Goal: Task Accomplishment & Management: Use online tool/utility

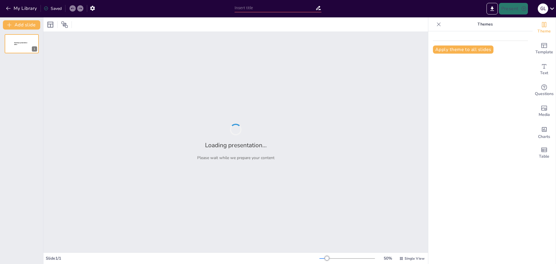
type input "Construcción del [PERSON_NAME]: Estrategias para Estudiantes de Biología"
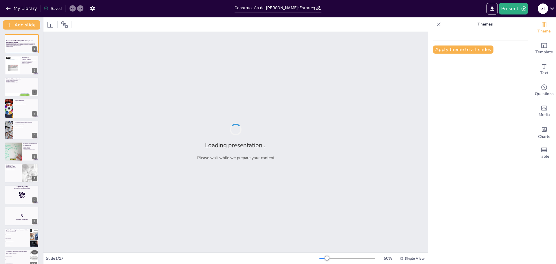
checkbox input "true"
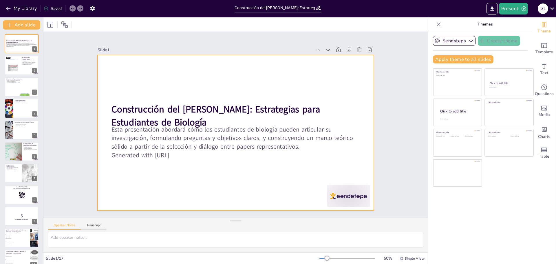
checkbox input "true"
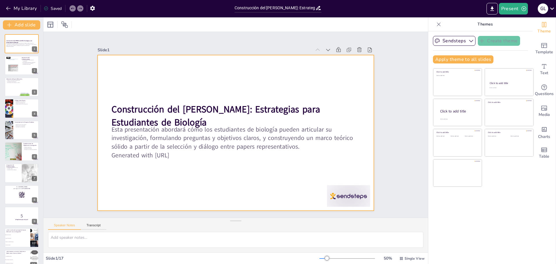
checkbox input "true"
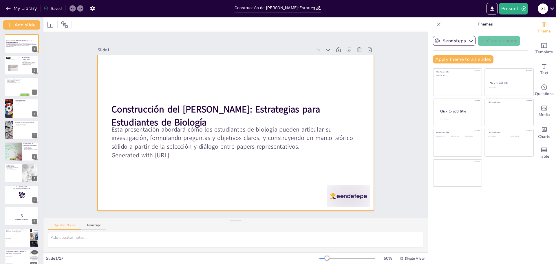
checkbox input "true"
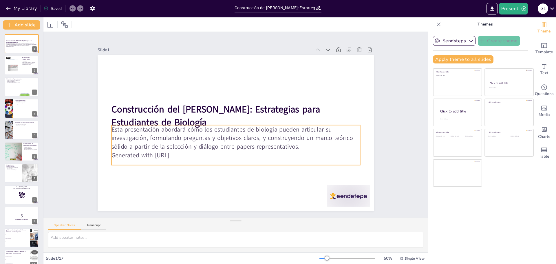
checkbox input "true"
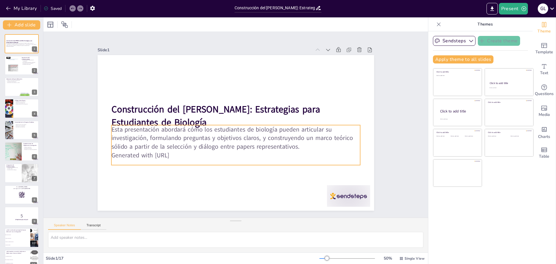
checkbox input "true"
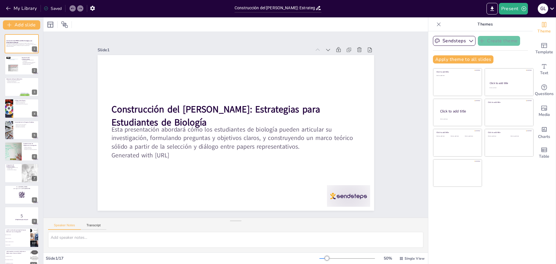
checkbox input "true"
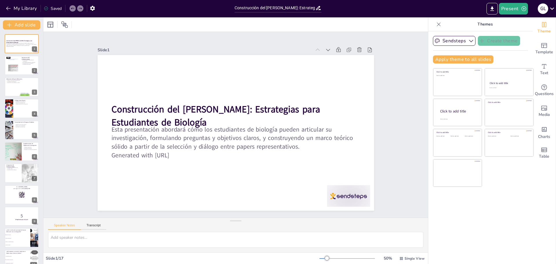
checkbox input "true"
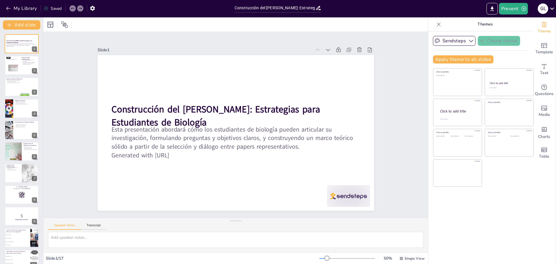
checkbox input "true"
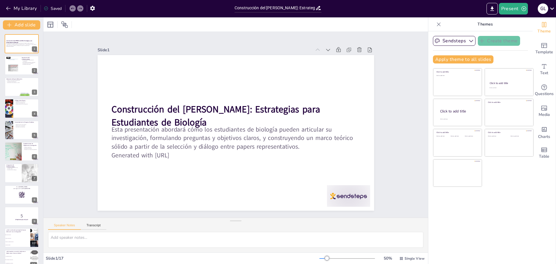
checkbox input "true"
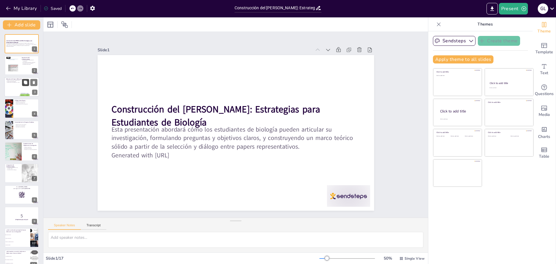
checkbox input "true"
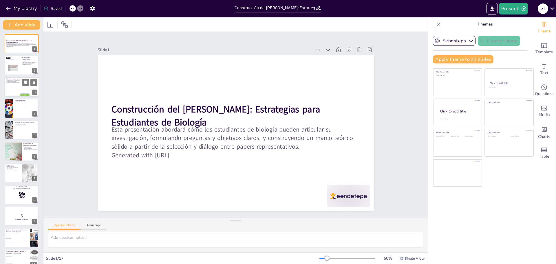
checkbox input "true"
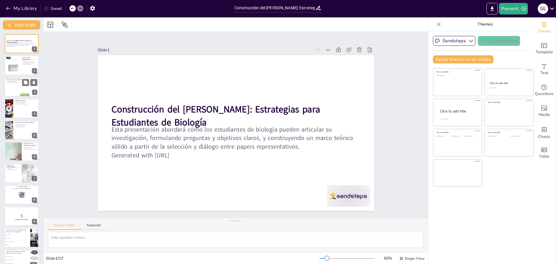
checkbox input "true"
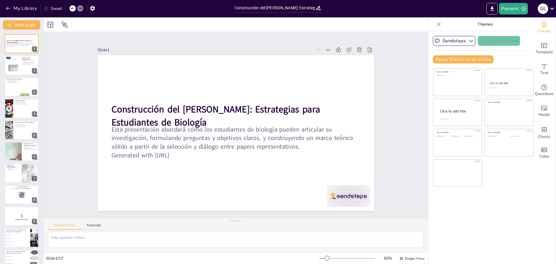
checkbox input "true"
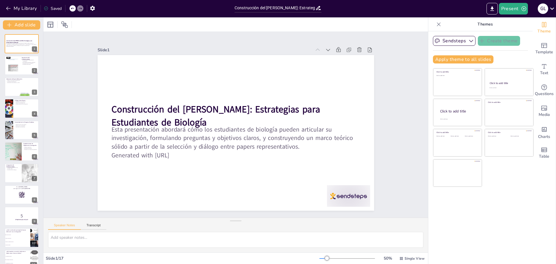
checkbox input "true"
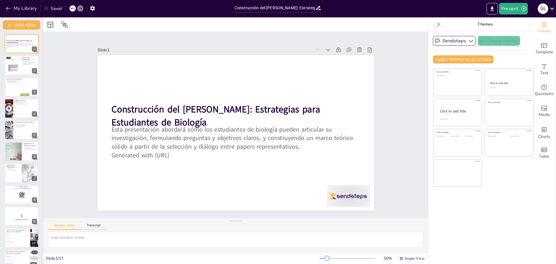
checkbox input "true"
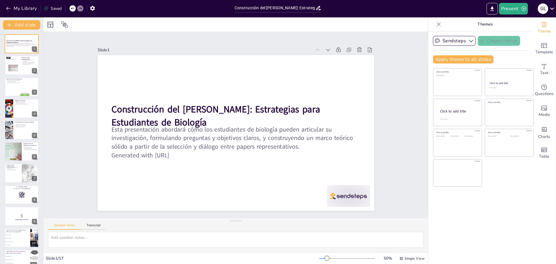
checkbox input "true"
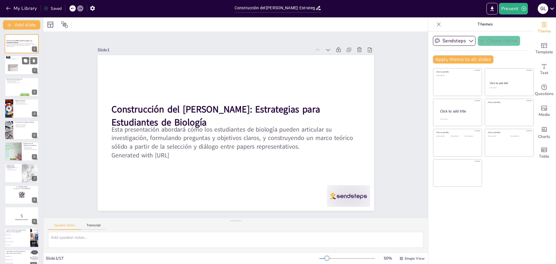
checkbox input "true"
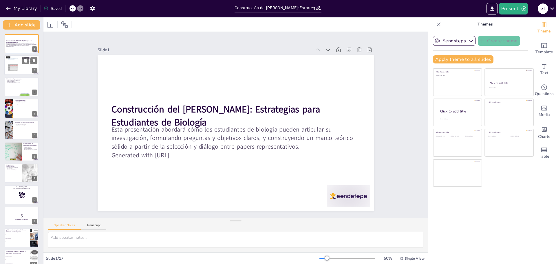
click at [24, 66] on div at bounding box center [21, 66] width 35 height 20
type textarea "Loremipsumdolo si ametconsectet ad elitsedd eius tem inc utlaboreetd magnaaliqu…"
checkbox input "true"
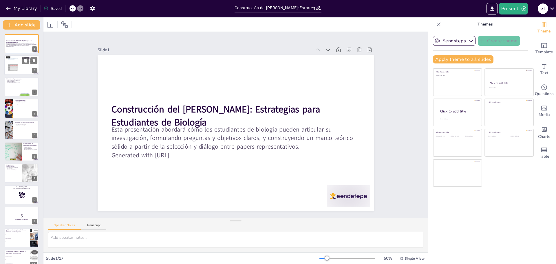
checkbox input "true"
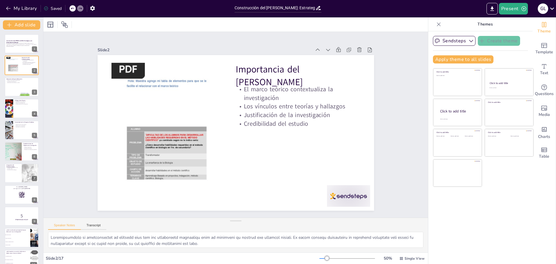
checkbox input "true"
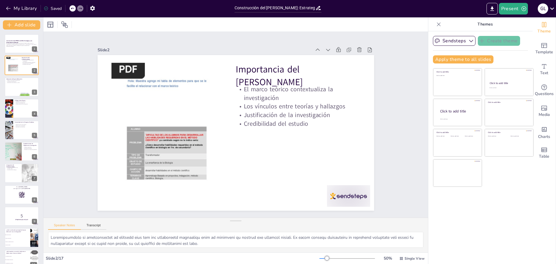
checkbox input "true"
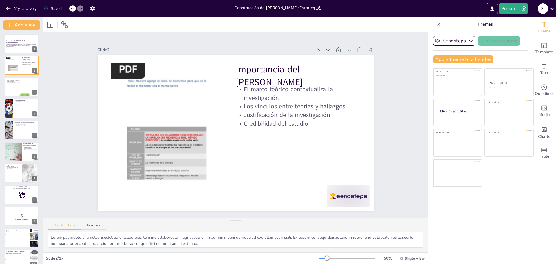
checkbox input "true"
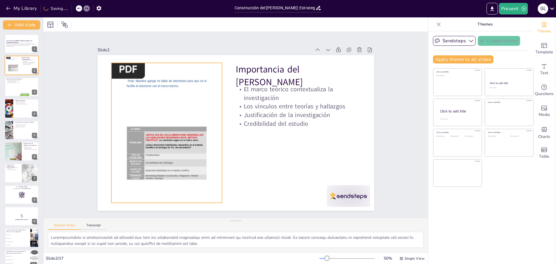
checkbox input "true"
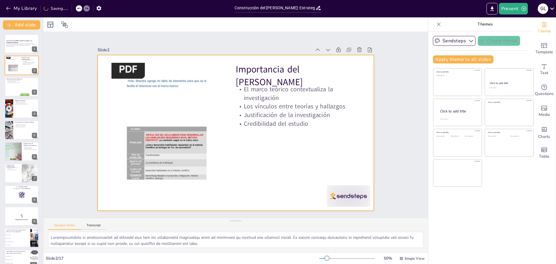
checkbox input "true"
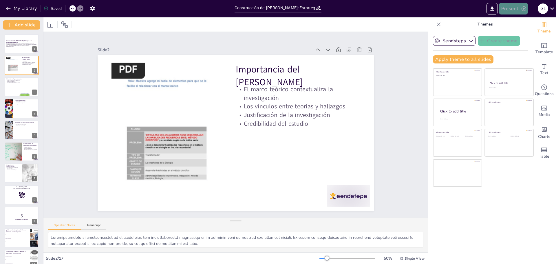
click at [510, 7] on button "Present" at bounding box center [513, 9] width 29 height 12
click at [515, 34] on li "Play presentation" at bounding box center [522, 35] width 45 height 9
checkbox input "true"
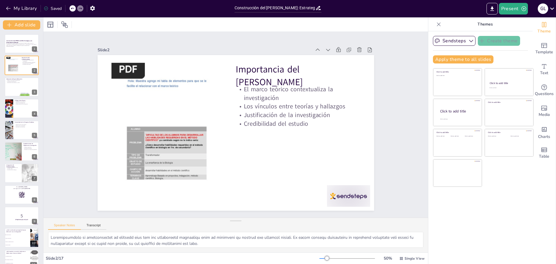
checkbox input "true"
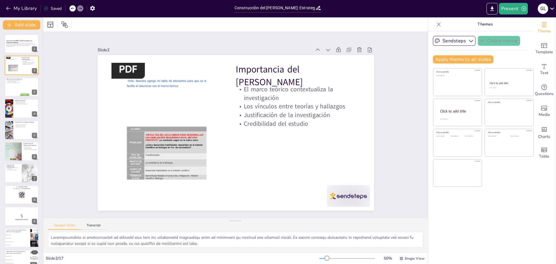
checkbox input "true"
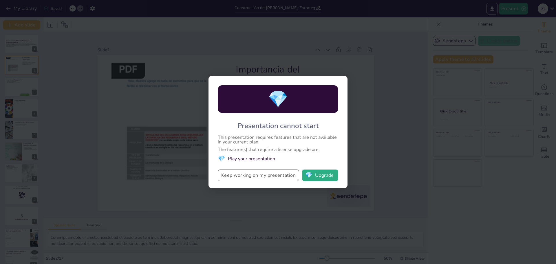
click at [257, 176] on button "Keep working on my presentation" at bounding box center [258, 175] width 81 height 12
checkbox input "true"
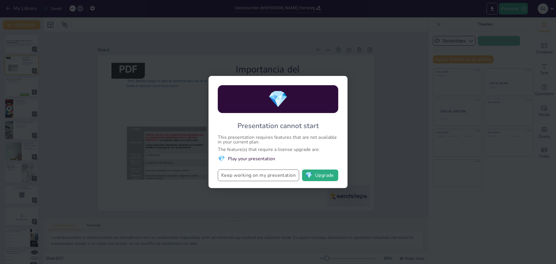
checkbox input "true"
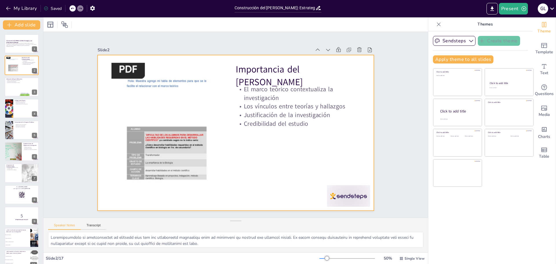
checkbox input "true"
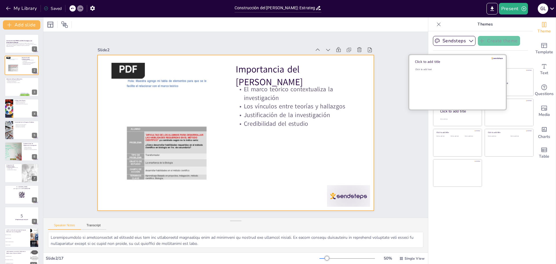
checkbox input "true"
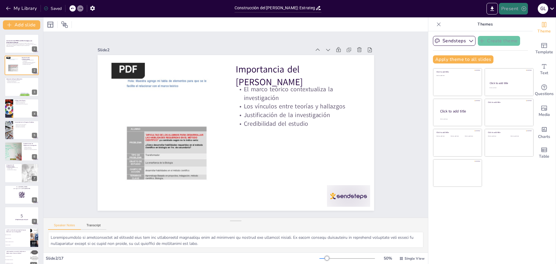
click at [509, 7] on button "Present" at bounding box center [513, 9] width 29 height 12
click at [515, 23] on li "Preview presentation" at bounding box center [522, 21] width 45 height 9
checkbox input "true"
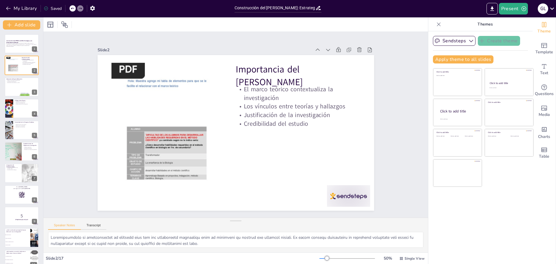
checkbox input "true"
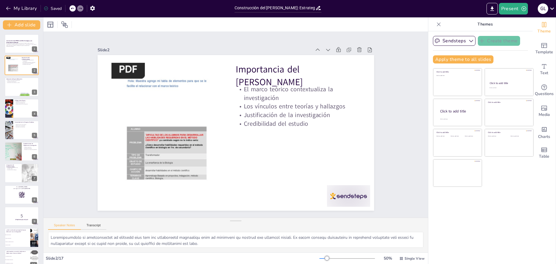
checkbox input "true"
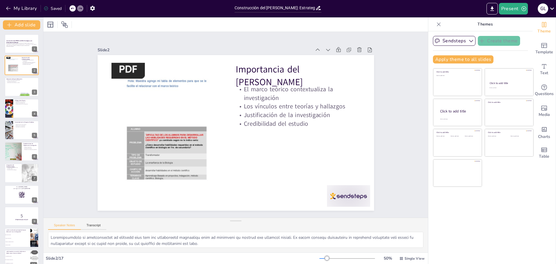
checkbox input "true"
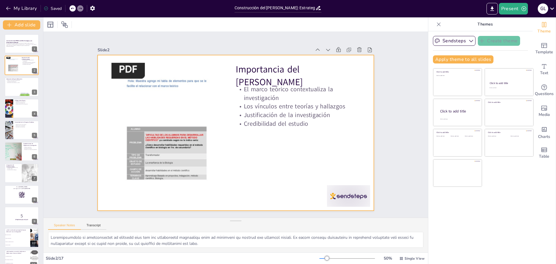
checkbox input "true"
